Goal: Information Seeking & Learning: Learn about a topic

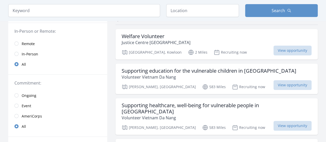
scroll to position [51, 0]
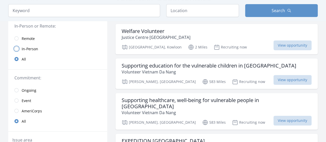
click at [18, 47] on input "radio" at bounding box center [16, 49] width 4 height 4
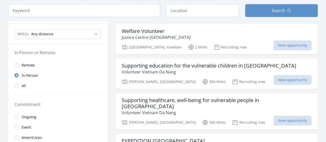
click at [18, 62] on link "Remote" at bounding box center [57, 65] width 99 height 10
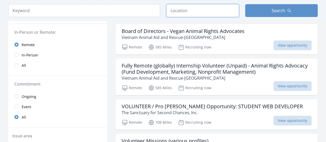
click at [217, 12] on input "text" at bounding box center [202, 10] width 73 height 13
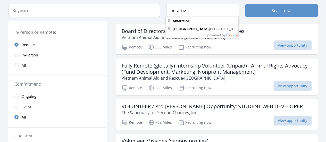
type input "[GEOGRAPHIC_DATA]"
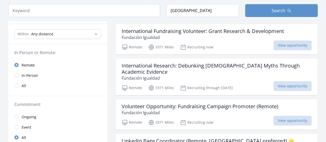
click at [21, 86] on link "All" at bounding box center [57, 85] width 99 height 10
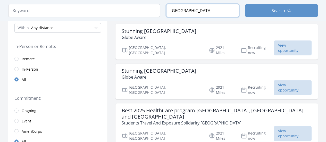
click at [201, 10] on input "[GEOGRAPHIC_DATA]" at bounding box center [202, 10] width 73 height 13
click at [259, 8] on button "Search" at bounding box center [281, 10] width 73 height 13
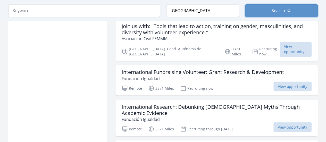
scroll to position [412, 0]
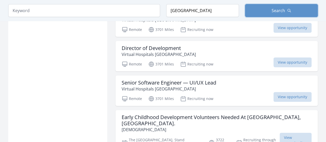
scroll to position [1055, 0]
